Goal: Task Accomplishment & Management: Manage account settings

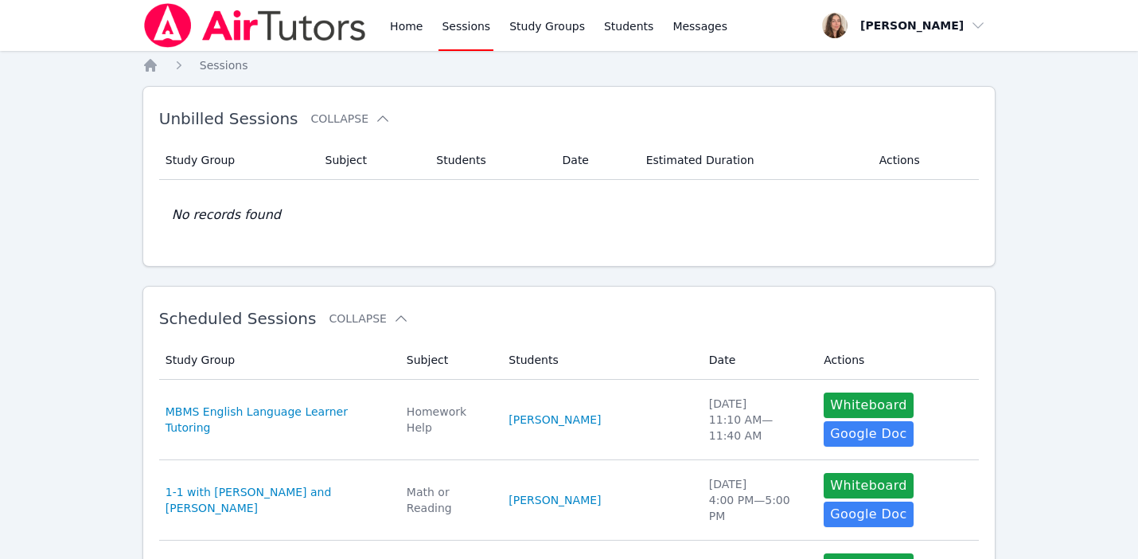
click at [463, 22] on link "Sessions" at bounding box center [466, 25] width 55 height 51
click at [413, 29] on link "Home" at bounding box center [406, 25] width 39 height 51
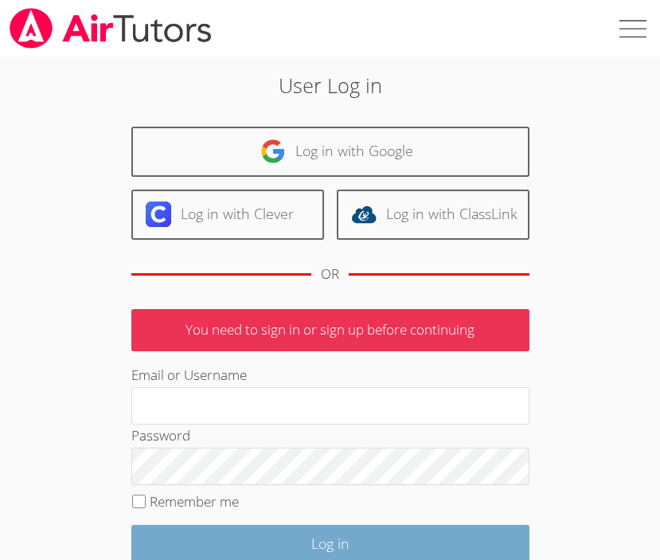
type input "[EMAIL_ADDRESS][DOMAIN_NAME]"
click at [246, 536] on input "Log in" at bounding box center [330, 542] width 398 height 37
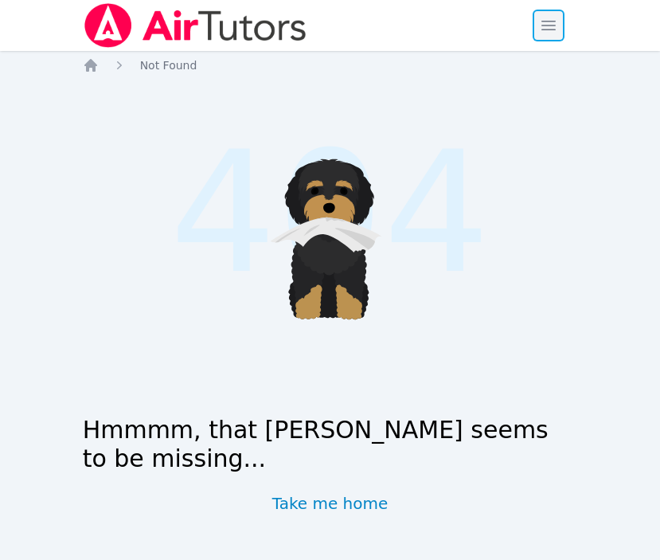
click at [545, 22] on span "button" at bounding box center [548, 25] width 35 height 35
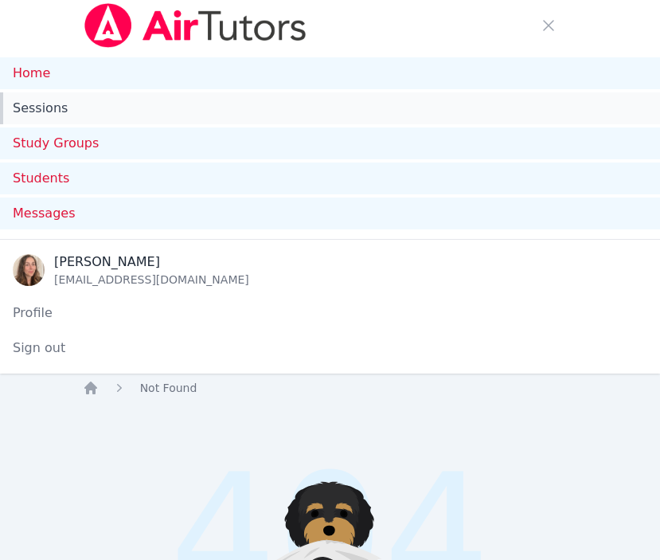
click at [290, 101] on link "Sessions" at bounding box center [330, 108] width 660 height 32
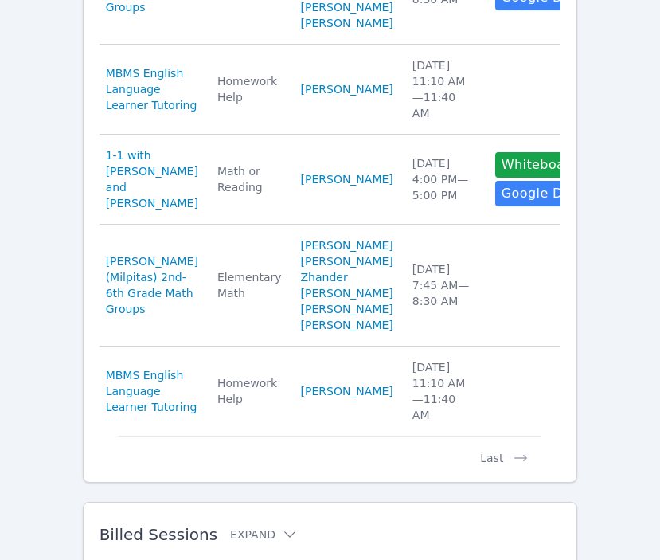
scroll to position [1427, 0]
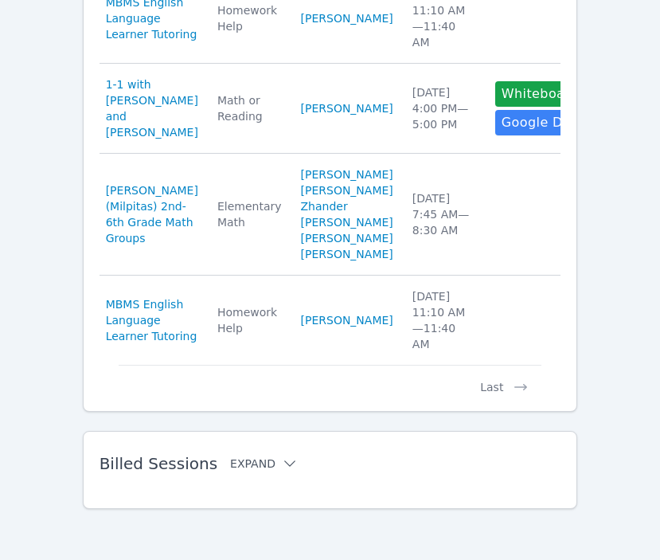
click at [253, 470] on button "Expand" at bounding box center [264, 463] width 68 height 16
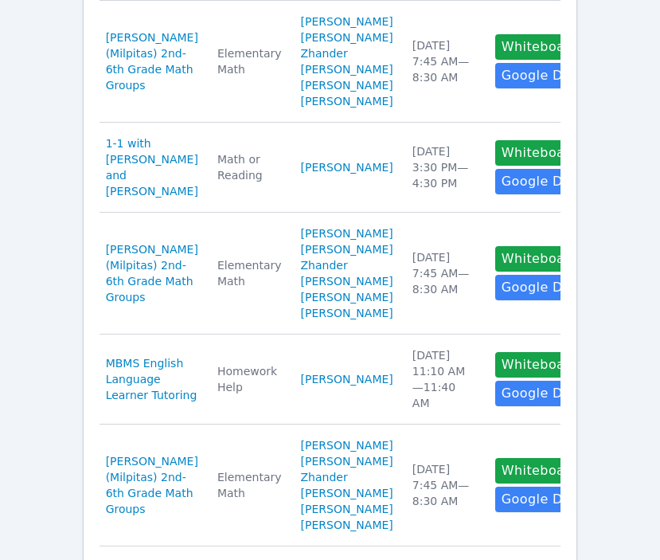
scroll to position [0, 0]
